Goal: Information Seeking & Learning: Find specific fact

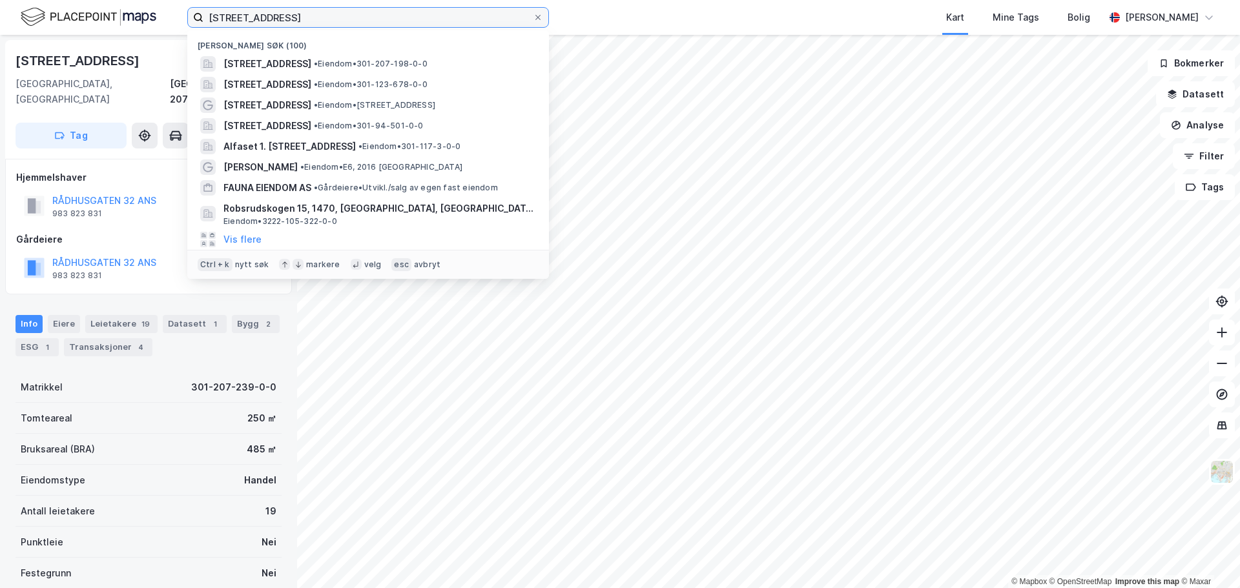
drag, startPoint x: 338, startPoint y: 16, endPoint x: -25, endPoint y: -21, distance: 364.8
click at [0, 0] on html "[STREET_ADDRESS] Nylige søk ([GEOGRAPHIC_DATA][STREET_ADDRESS] • Eiendom • 301-…" at bounding box center [620, 294] width 1240 height 588
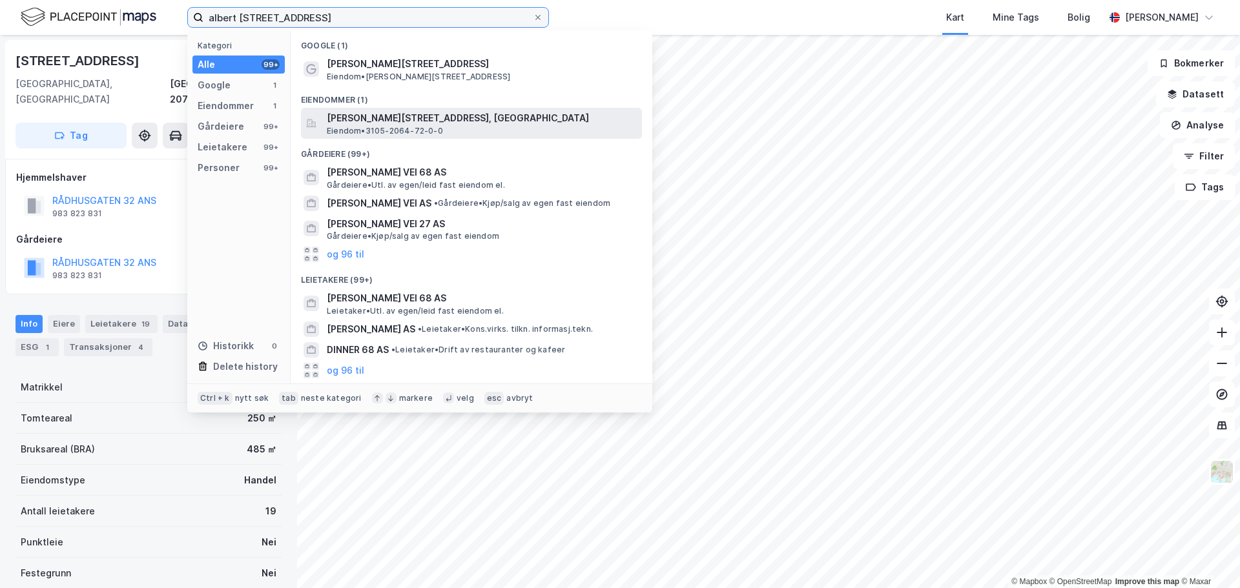
type input "albert [STREET_ADDRESS]"
click at [390, 128] on span "Eiendom • 3105-2064-72-0-0" at bounding box center [385, 131] width 116 height 10
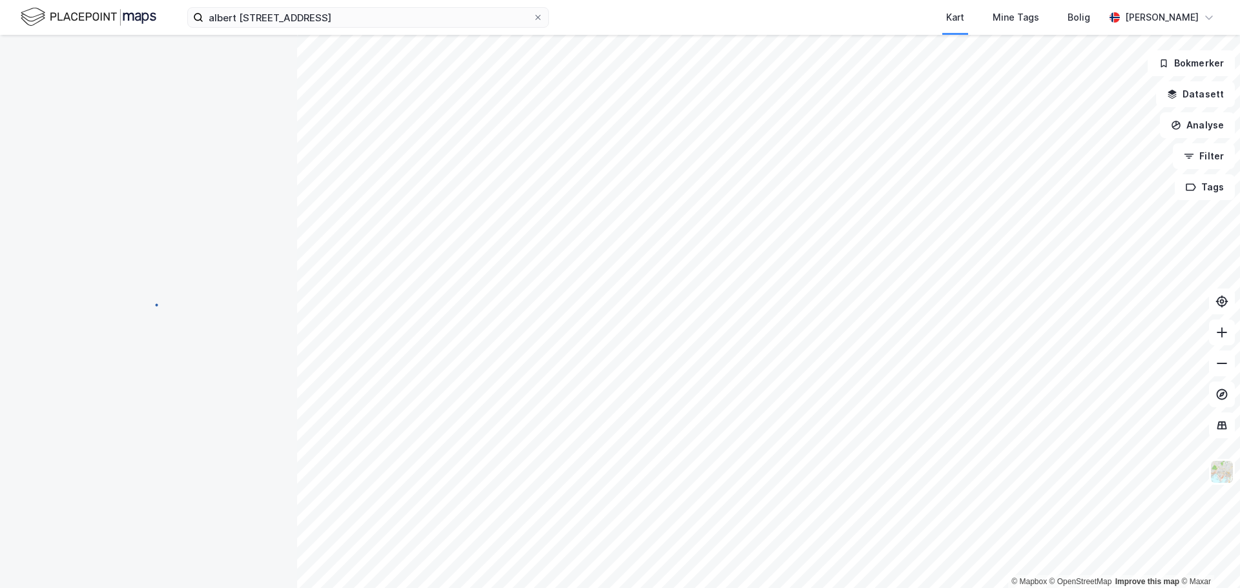
scroll to position [1, 0]
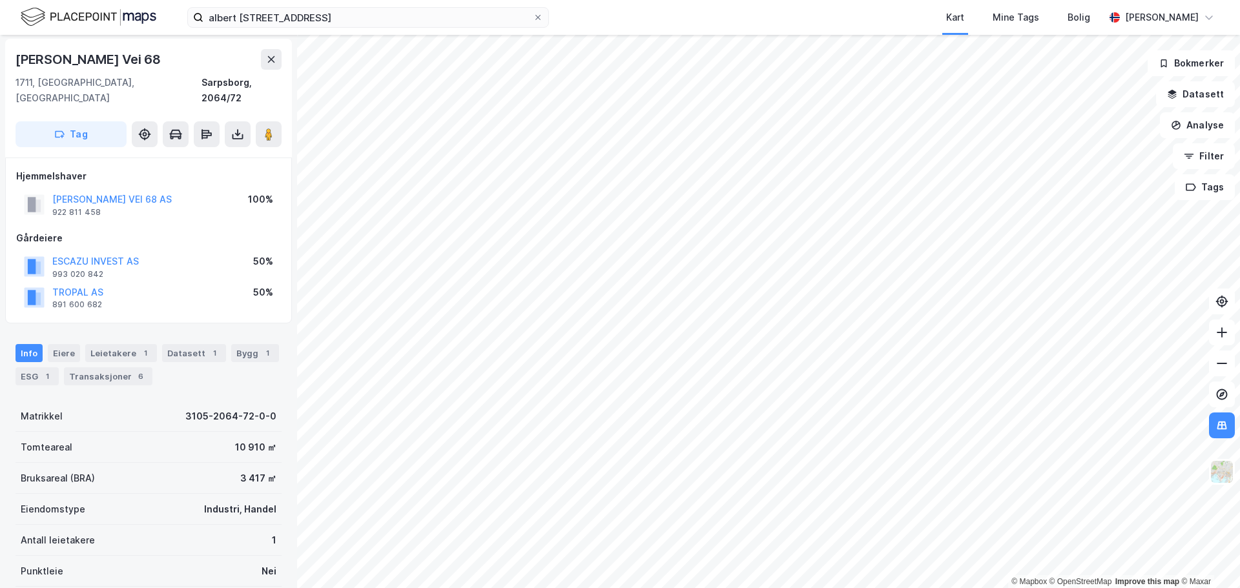
click at [156, 192] on div "[PERSON_NAME] VEI 68 AS" at bounding box center [111, 199] width 119 height 15
click at [0, 0] on button "[PERSON_NAME] VEI 68 AS" at bounding box center [0, 0] width 0 height 0
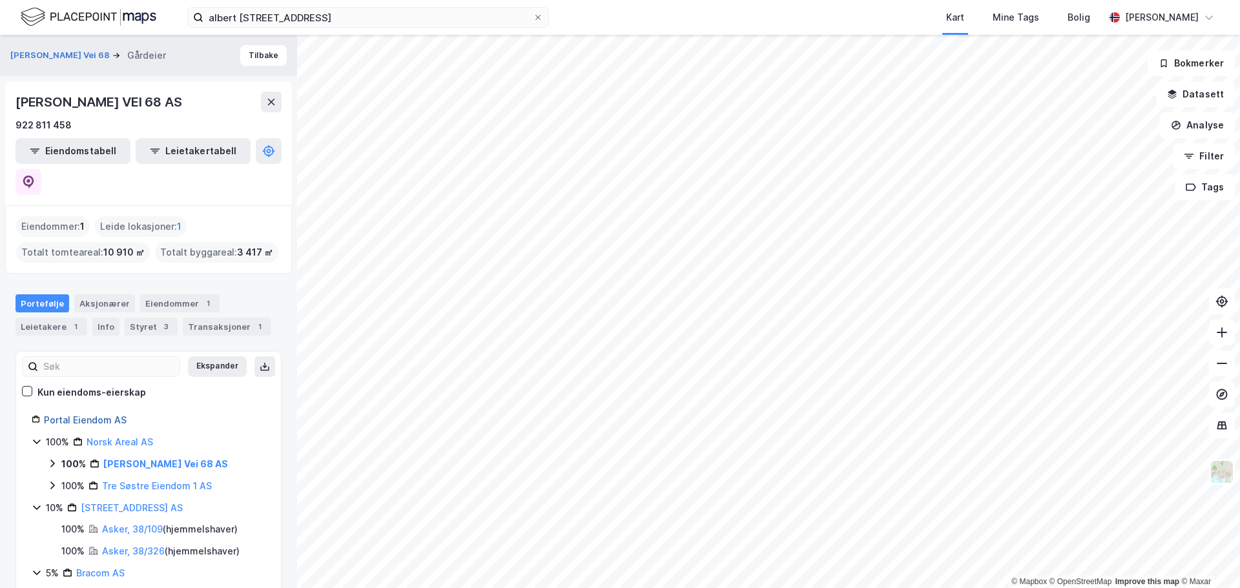
click at [87, 415] on link "Portal Eiendom AS" at bounding box center [85, 420] width 83 height 11
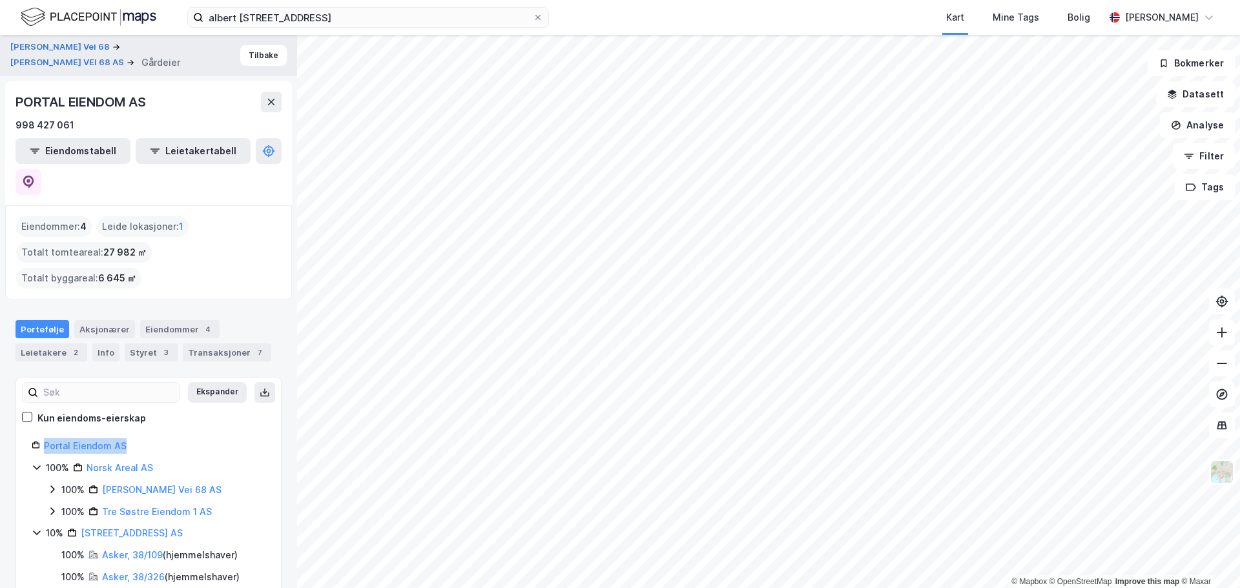
drag, startPoint x: 152, startPoint y: 393, endPoint x: 41, endPoint y: 387, distance: 111.3
click at [41, 439] on div "Portal Eiendom AS" at bounding box center [149, 446] width 234 height 15
copy link "Portal Eiendom AS"
